Goal: Information Seeking & Learning: Understand process/instructions

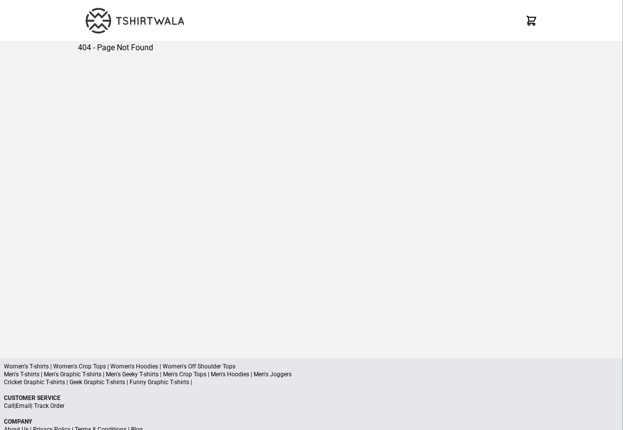
click at [134, 406] on p "Call | Email | Track Order" at bounding box center [311, 406] width 615 height 8
